Goal: Task Accomplishment & Management: Complete application form

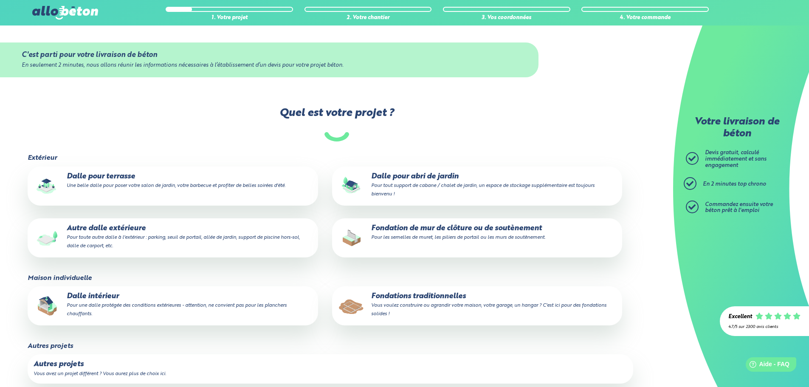
click at [406, 173] on p "Dalle pour abri de jardin Pour tout support de cabane / chalet de jardin, un es…" at bounding box center [477, 185] width 278 height 26
click at [0, 0] on input "Dalle pour abri de jardin Pour tout support de cabane / chalet de jardin, un es…" at bounding box center [0, 0] width 0 height 0
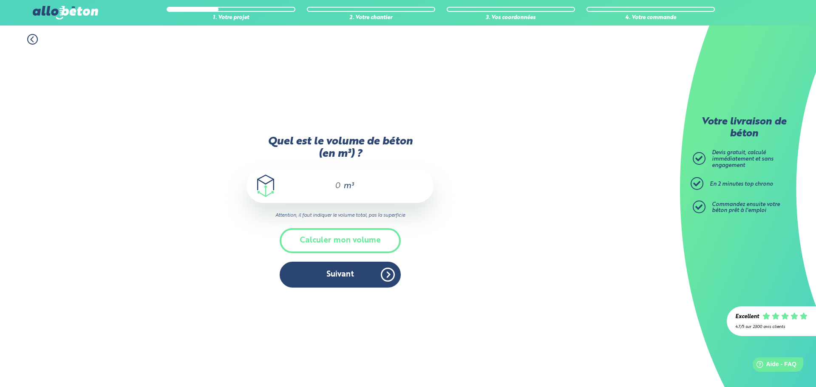
click at [341, 188] on div "m³" at bounding box center [339, 186] width 187 height 34
type input "8"
click at [345, 271] on button "Suivant" at bounding box center [340, 275] width 121 height 26
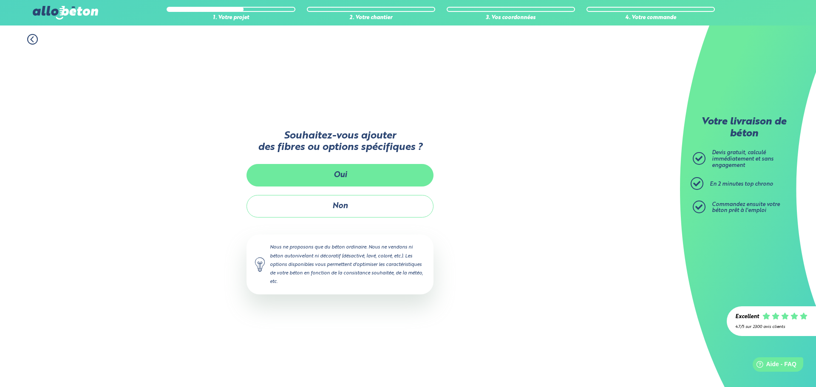
click at [339, 172] on button "Oui" at bounding box center [339, 175] width 187 height 23
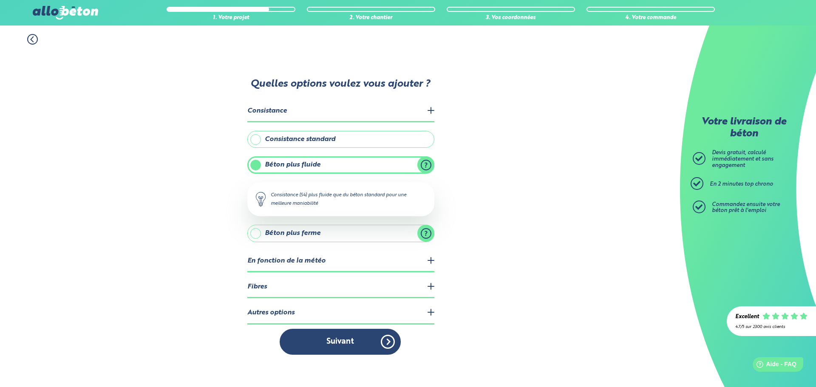
click at [431, 284] on legend "Fibres" at bounding box center [340, 288] width 187 height 22
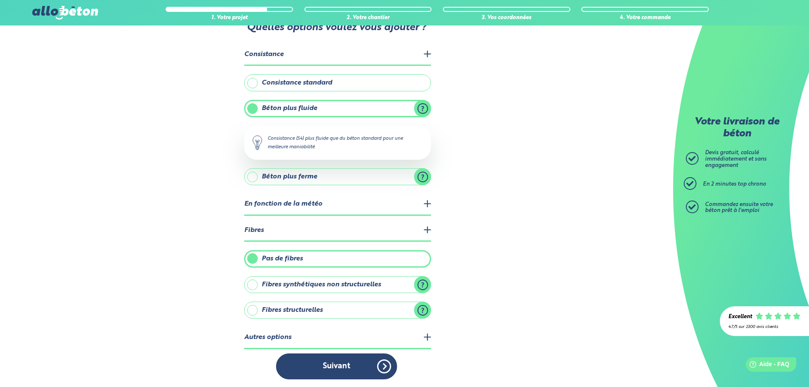
scroll to position [34, 0]
click at [422, 280] on label "Fibres synthétiques non structurelles" at bounding box center [337, 283] width 187 height 17
click at [0, 0] on input "Fibres synthétiques non structurelles" at bounding box center [0, 0] width 0 height 0
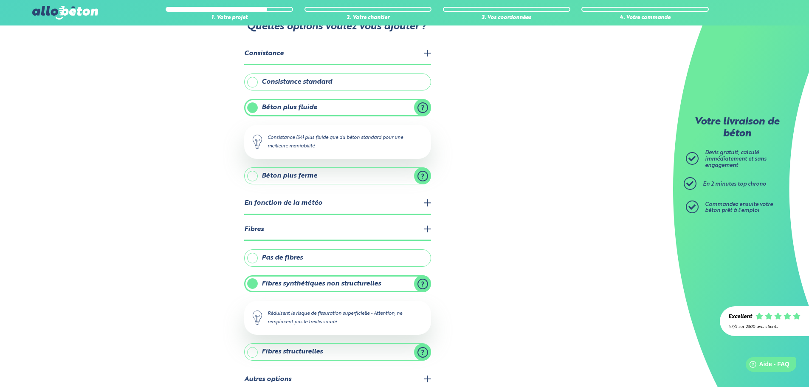
click at [422, 280] on label "Fibres synthétiques non structurelles" at bounding box center [337, 283] width 187 height 17
click at [0, 0] on input "Fibres synthétiques non structurelles" at bounding box center [0, 0] width 0 height 0
click at [251, 282] on label "Fibres synthétiques non structurelles" at bounding box center [337, 283] width 187 height 17
click at [0, 0] on input "Fibres synthétiques non structurelles" at bounding box center [0, 0] width 0 height 0
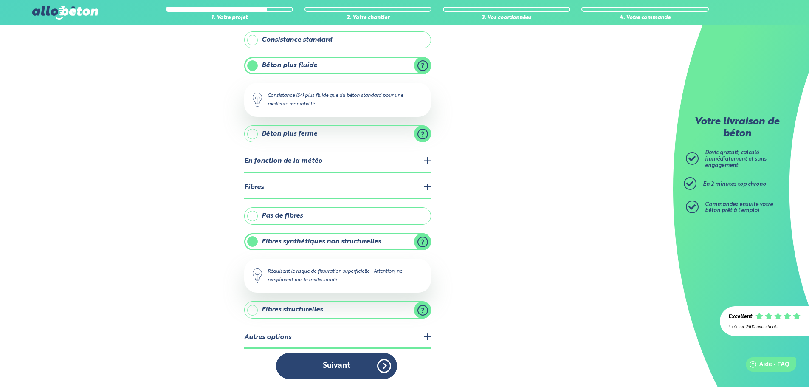
scroll to position [76, 0]
click at [424, 306] on label "Fibres structurelles" at bounding box center [337, 309] width 187 height 17
click at [0, 0] on input "Fibres structurelles" at bounding box center [0, 0] width 0 height 0
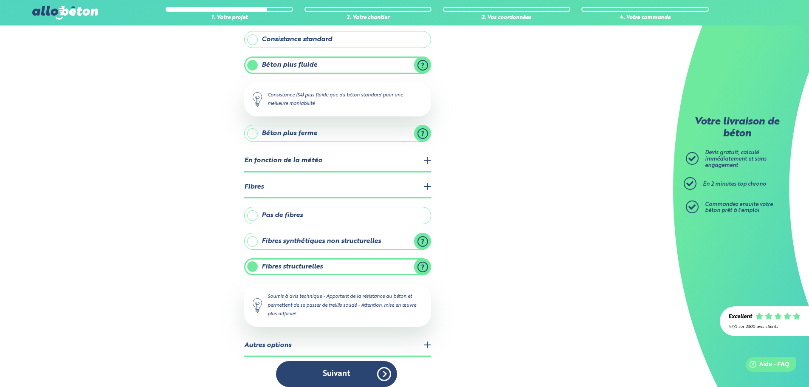
click at [251, 214] on label "Pas de fibres" at bounding box center [337, 215] width 187 height 17
click at [0, 0] on input "Pas de fibres" at bounding box center [0, 0] width 0 height 0
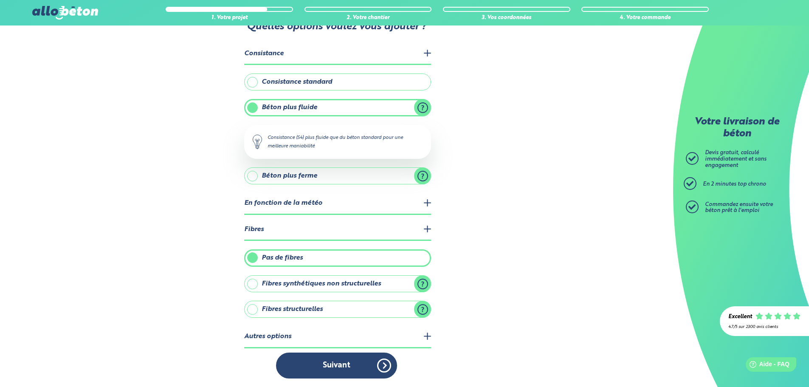
scroll to position [34, 0]
click at [427, 335] on legend "Autres options" at bounding box center [337, 337] width 187 height 22
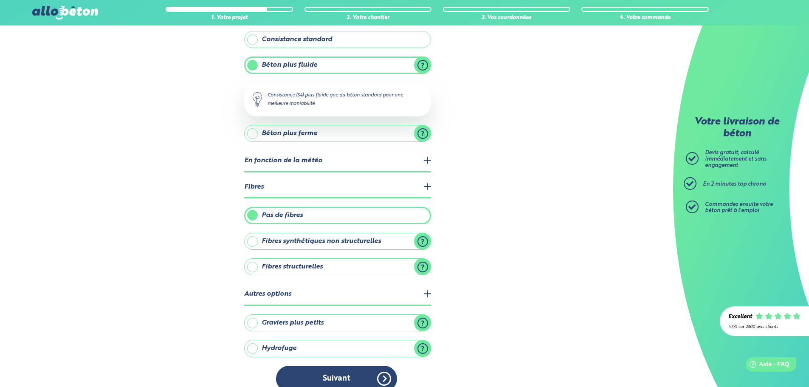
click at [423, 320] on label "Graviers plus petits" at bounding box center [337, 322] width 187 height 17
click at [0, 0] on input "Graviers plus petits" at bounding box center [0, 0] width 0 height 0
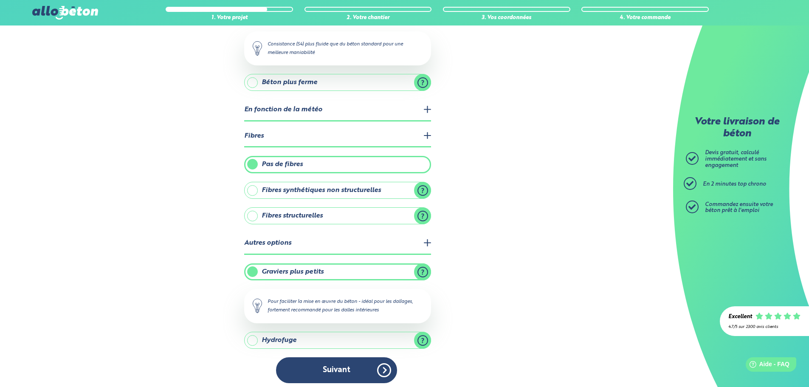
scroll to position [132, 0]
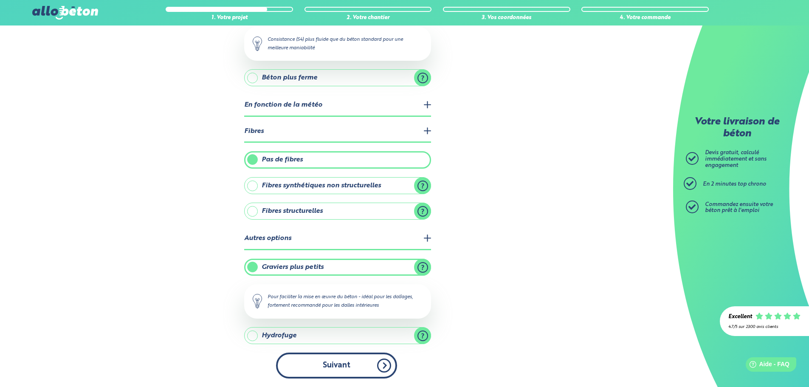
click at [336, 366] on button "Suivant" at bounding box center [336, 366] width 121 height 26
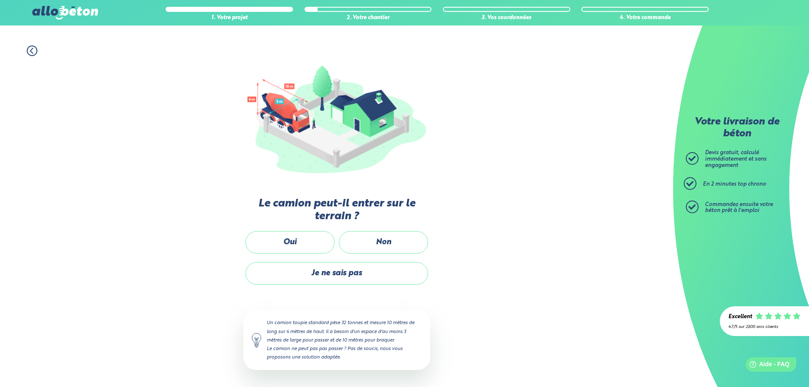
scroll to position [56, 0]
click at [30, 51] on icon at bounding box center [32, 51] width 11 height 11
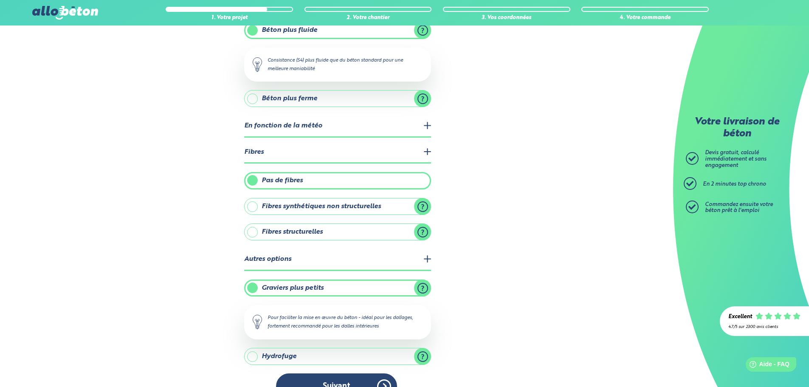
scroll to position [132, 0]
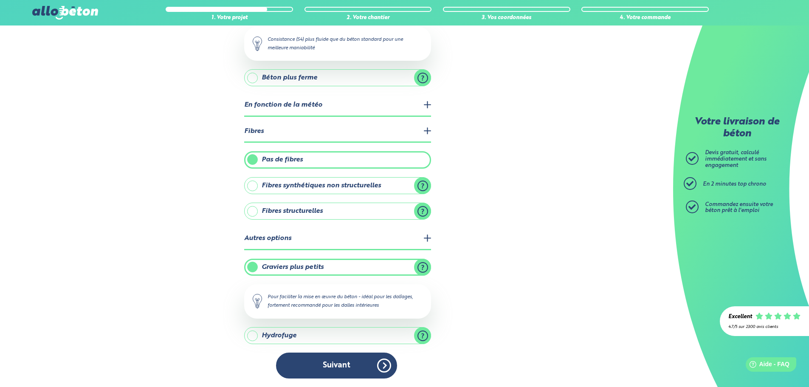
click at [423, 333] on label "Hydrofuge" at bounding box center [337, 335] width 187 height 17
click at [0, 0] on input "Hydrofuge" at bounding box center [0, 0] width 0 height 0
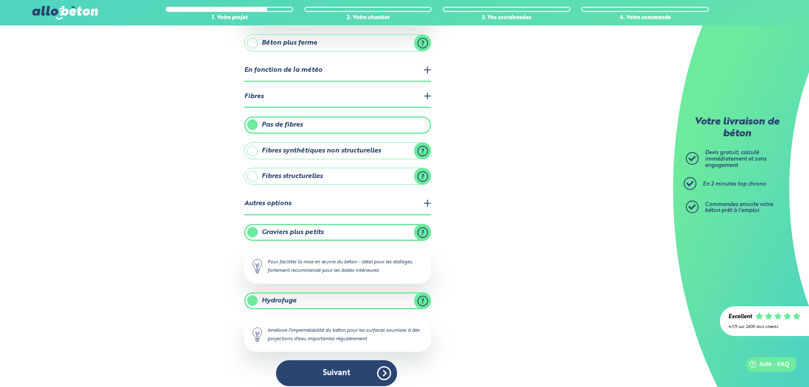
scroll to position [174, 0]
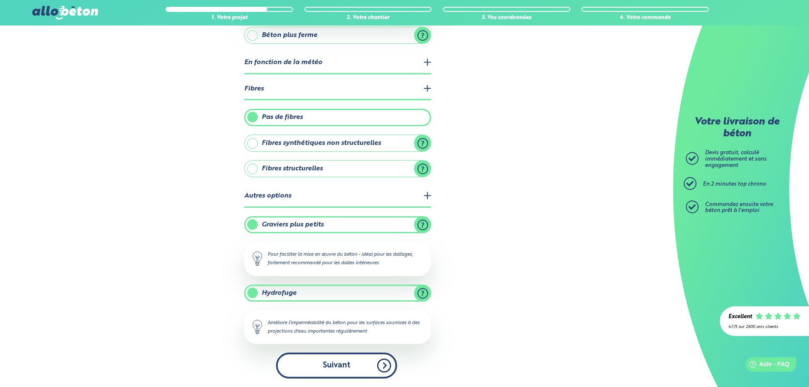
click at [344, 365] on button "Suivant" at bounding box center [336, 366] width 121 height 26
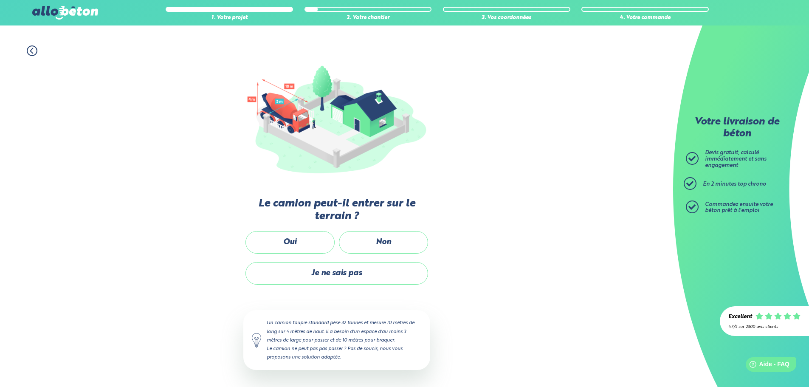
scroll to position [56, 0]
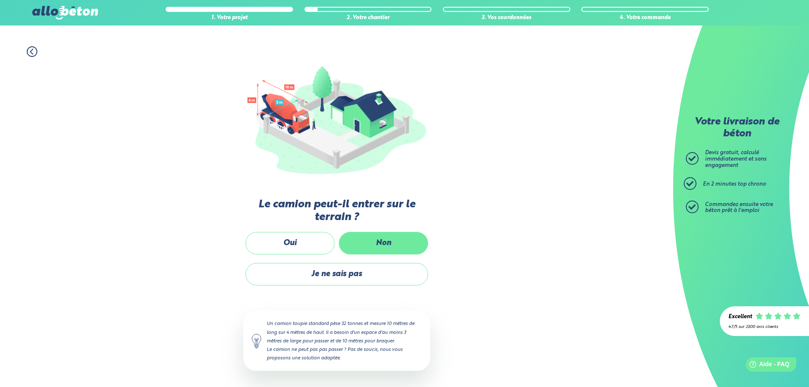
click at [389, 242] on label "Non" at bounding box center [383, 243] width 89 height 23
click at [0, 0] on input "Non" at bounding box center [0, 0] width 0 height 0
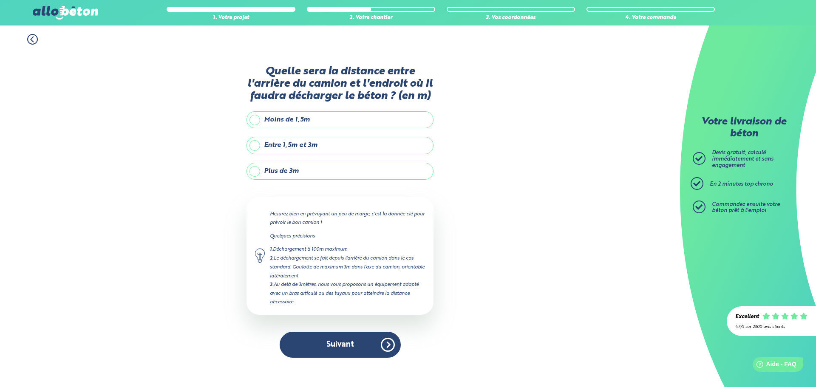
click at [254, 172] on label "Plus de 3m" at bounding box center [339, 171] width 187 height 17
click at [0, 0] on input "Plus de 3m" at bounding box center [0, 0] width 0 height 0
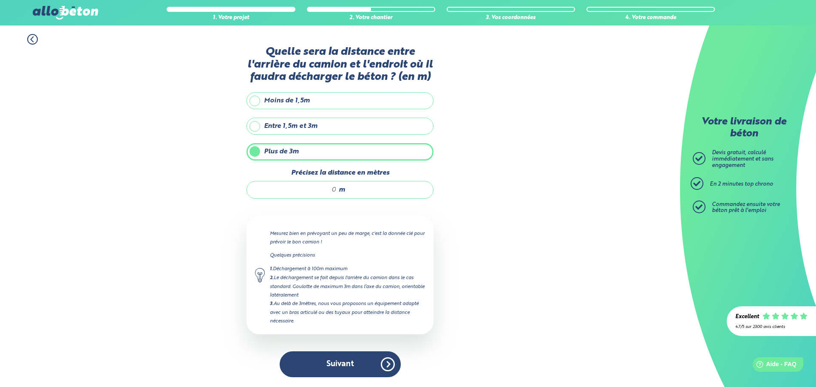
click at [338, 189] on div "m" at bounding box center [339, 190] width 187 height 18
type input "45"
click at [346, 362] on button "Suivant" at bounding box center [340, 364] width 121 height 26
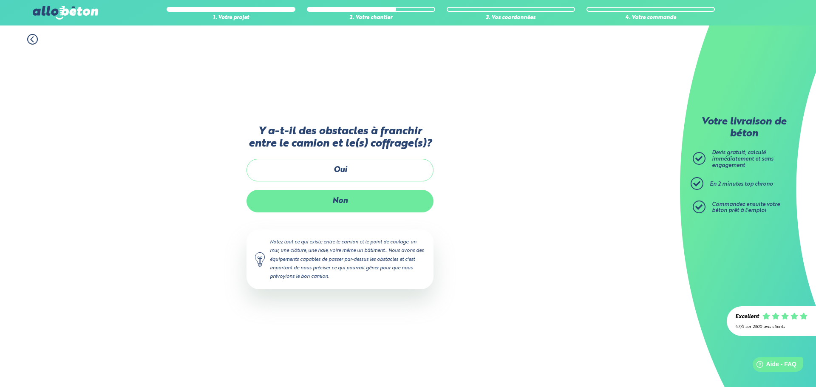
click at [343, 207] on label "Non" at bounding box center [339, 201] width 187 height 23
click at [0, 0] on input "Non" at bounding box center [0, 0] width 0 height 0
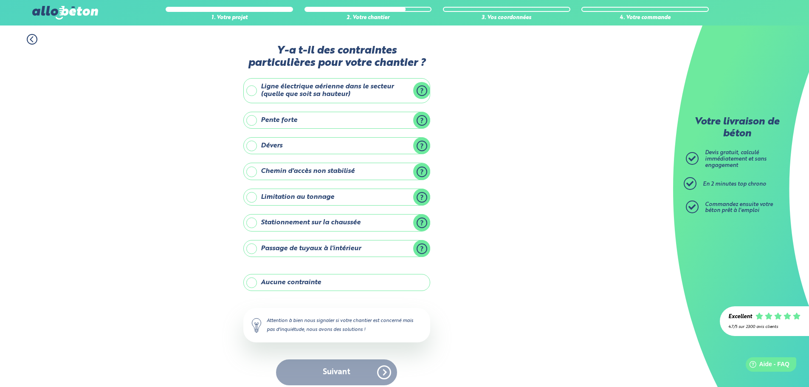
click at [248, 89] on label "Ligne électrique aérienne dans le secteur (quelle que soit sa hauteur)" at bounding box center [336, 90] width 187 height 25
click at [0, 0] on input "Ligne électrique aérienne dans le secteur (quelle que soit sa hauteur)" at bounding box center [0, 0] width 0 height 0
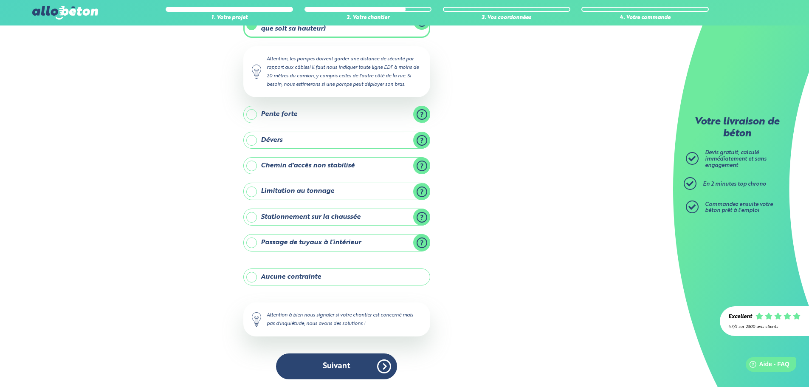
scroll to position [66, 0]
click at [248, 217] on label "Stationnement sur la chaussée" at bounding box center [336, 216] width 187 height 17
click at [0, 0] on input "Stationnement sur la chaussée" at bounding box center [0, 0] width 0 height 0
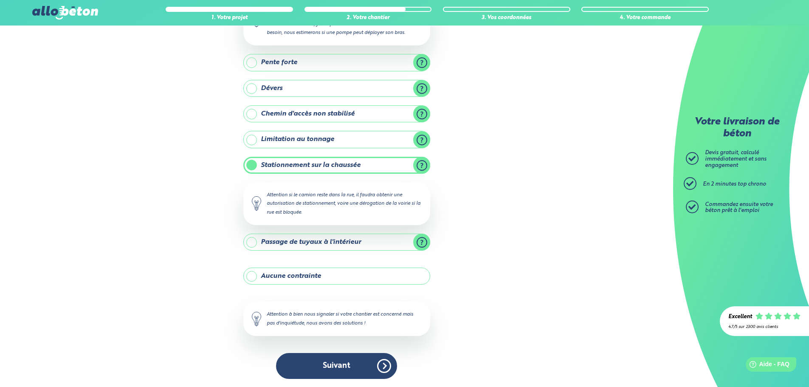
scroll to position [118, 0]
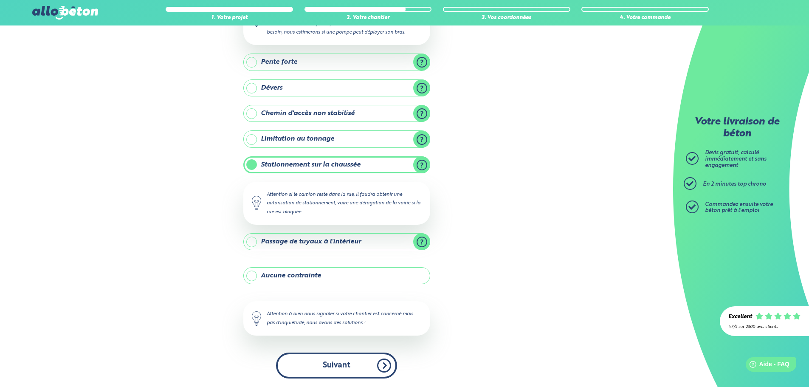
click at [333, 363] on button "Suivant" at bounding box center [336, 366] width 121 height 26
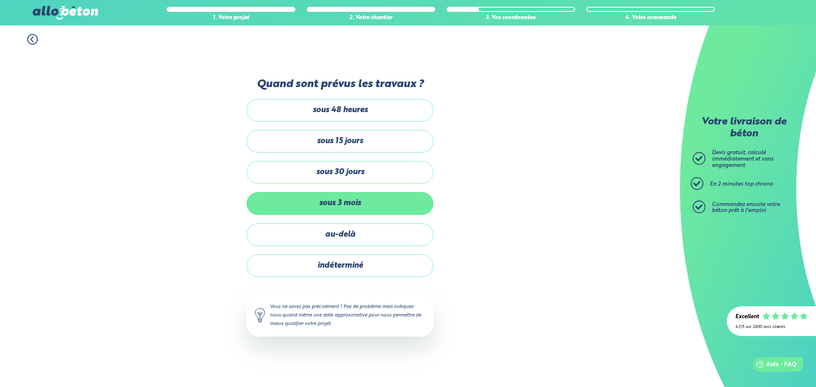
click at [347, 200] on label "sous 3 mois" at bounding box center [339, 203] width 187 height 23
click at [0, 0] on input "sous 3 mois" at bounding box center [0, 0] width 0 height 0
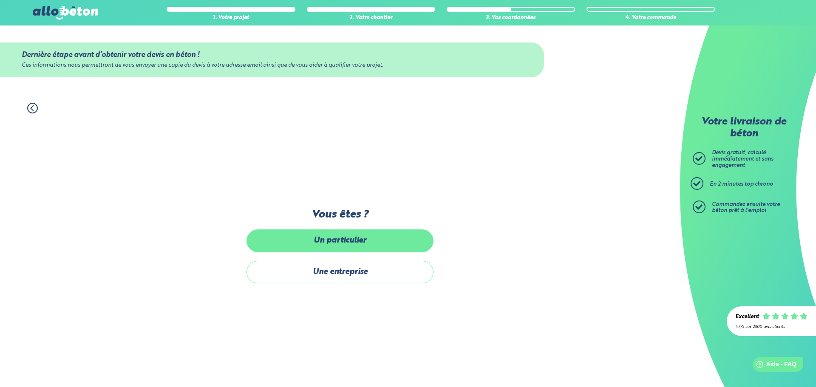
click at [323, 237] on label "Un particulier" at bounding box center [339, 240] width 187 height 23
click at [0, 0] on input "Un particulier" at bounding box center [0, 0] width 0 height 0
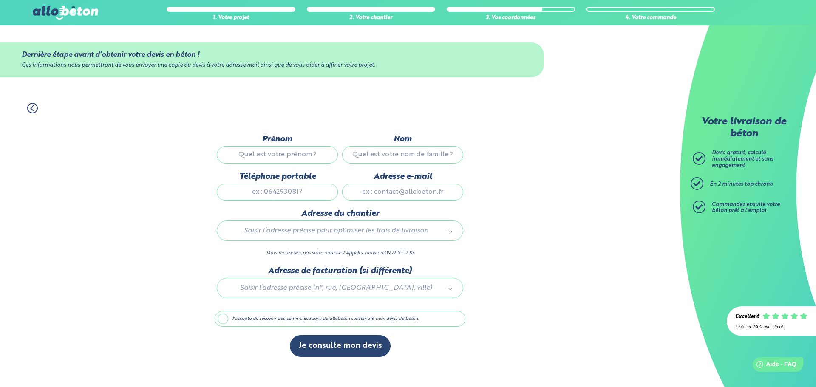
click at [452, 288] on div at bounding box center [340, 286] width 251 height 40
click at [257, 154] on input "Prénom" at bounding box center [277, 154] width 121 height 17
type input "[PERSON_NAME]"
type input "Beauwin"
type input "0494394153"
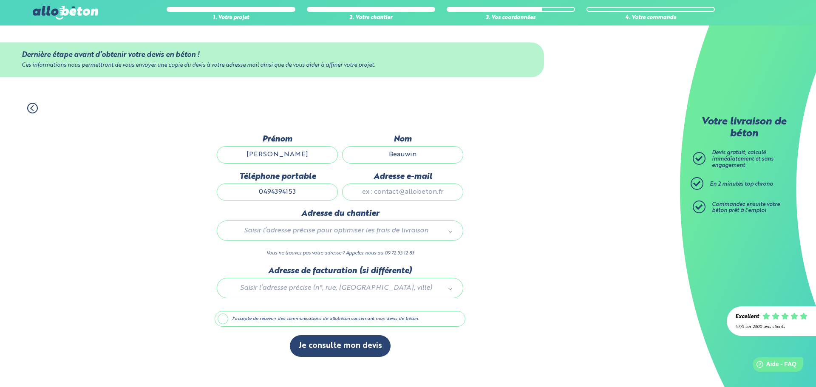
type input "[EMAIL_ADDRESS][DOMAIN_NAME]"
type input "Clos des bleuets 26"
type input "ANS"
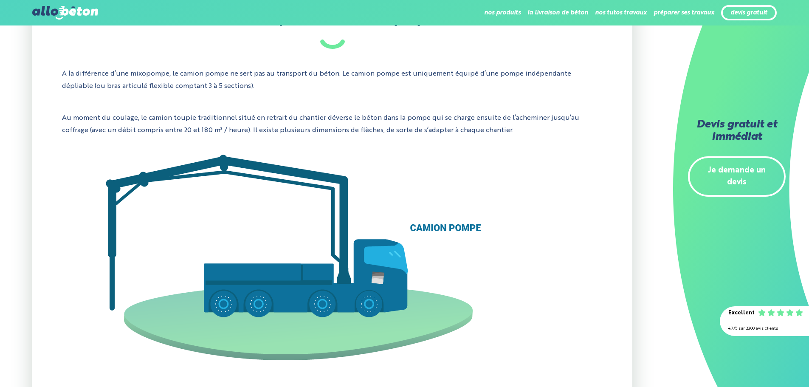
scroll to position [561, 0]
